Goal: Task Accomplishment & Management: Manage account settings

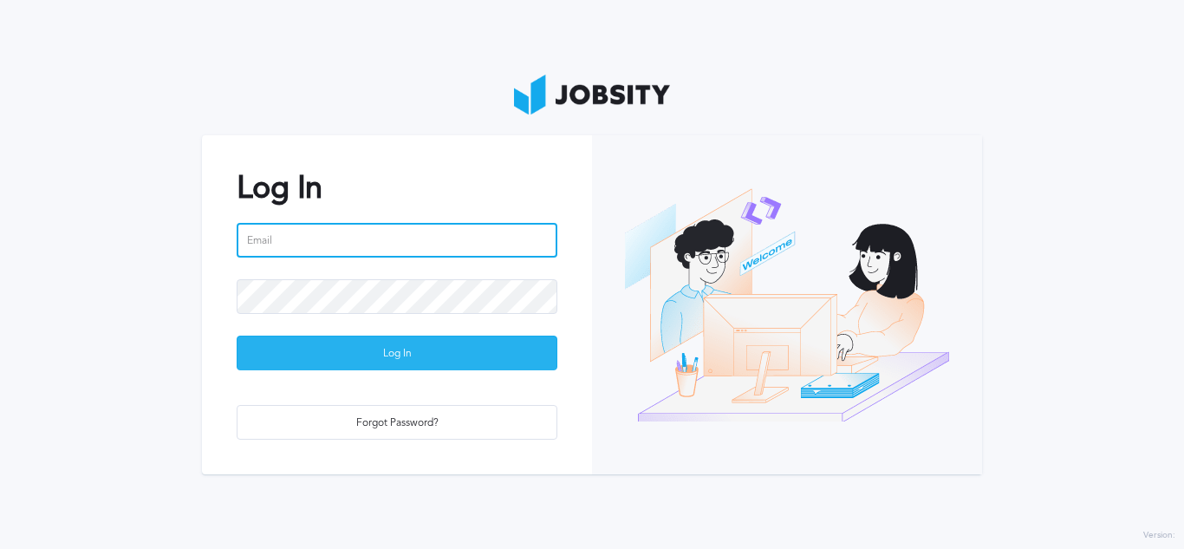
type input "[EMAIL_ADDRESS][PERSON_NAME][DOMAIN_NAME]"
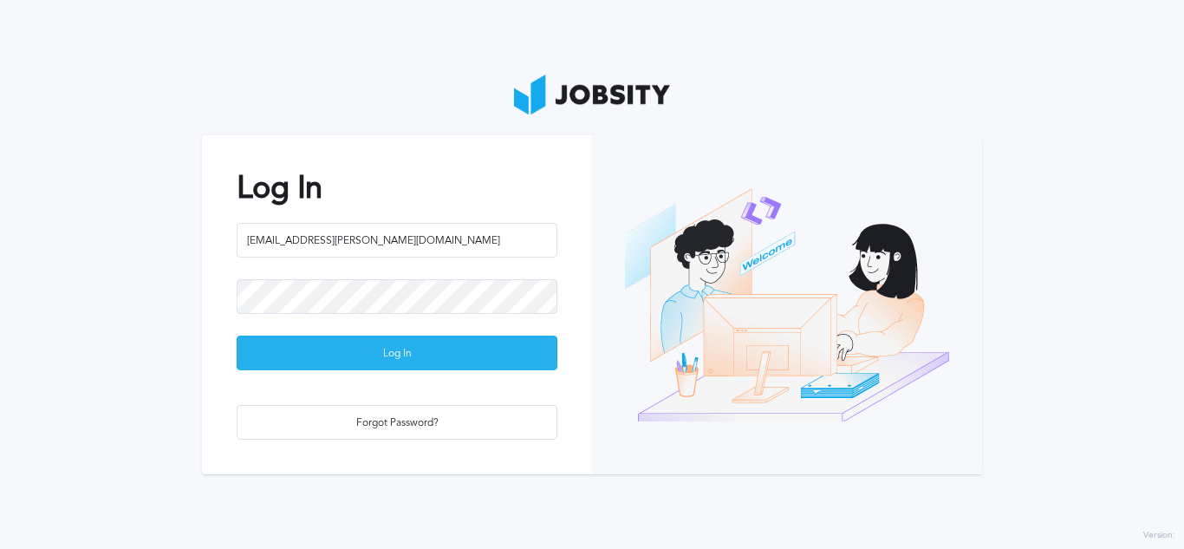
click at [394, 345] on div "Log In" at bounding box center [396, 353] width 319 height 35
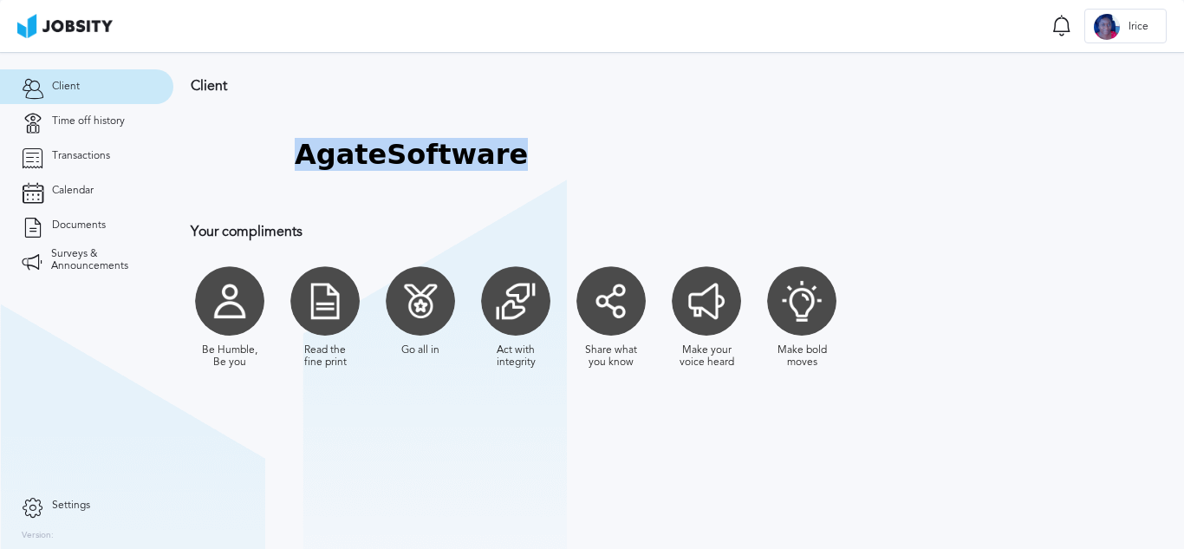
drag, startPoint x: 569, startPoint y: 156, endPoint x: 329, endPoint y: 96, distance: 247.4
click at [329, 96] on div "Client AgateSoftware Your compliments Be Humble, Be you Read the fine print Go …" at bounding box center [660, 231] width 975 height 359
click at [76, 124] on span "Time off history" at bounding box center [88, 121] width 73 height 12
